Goal: Task Accomplishment & Management: Manage account settings

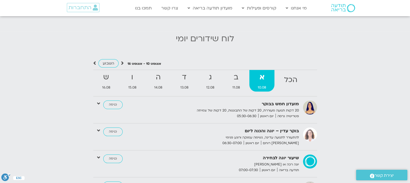
scroll to position [540, 0]
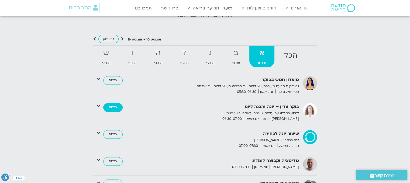
click at [113, 108] on link "כניסה" at bounding box center [112, 107] width 19 height 9
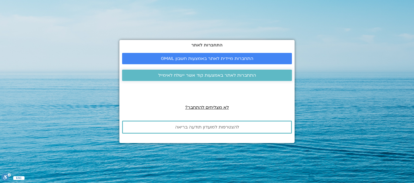
click at [204, 75] on span "התחברות לאתר באמצעות קוד אשר יישלח לאימייל" at bounding box center [207, 75] width 98 height 5
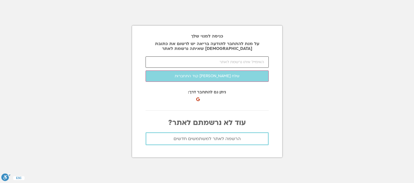
click at [209, 62] on input "email" at bounding box center [207, 61] width 123 height 11
type input "amram40@netvision.net.il"
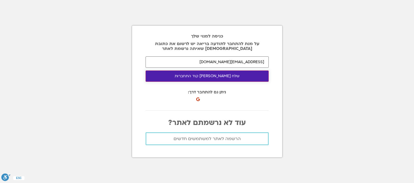
click at [208, 77] on button "שלח לי קוד התחברות" at bounding box center [207, 75] width 123 height 11
